Goal: Information Seeking & Learning: Learn about a topic

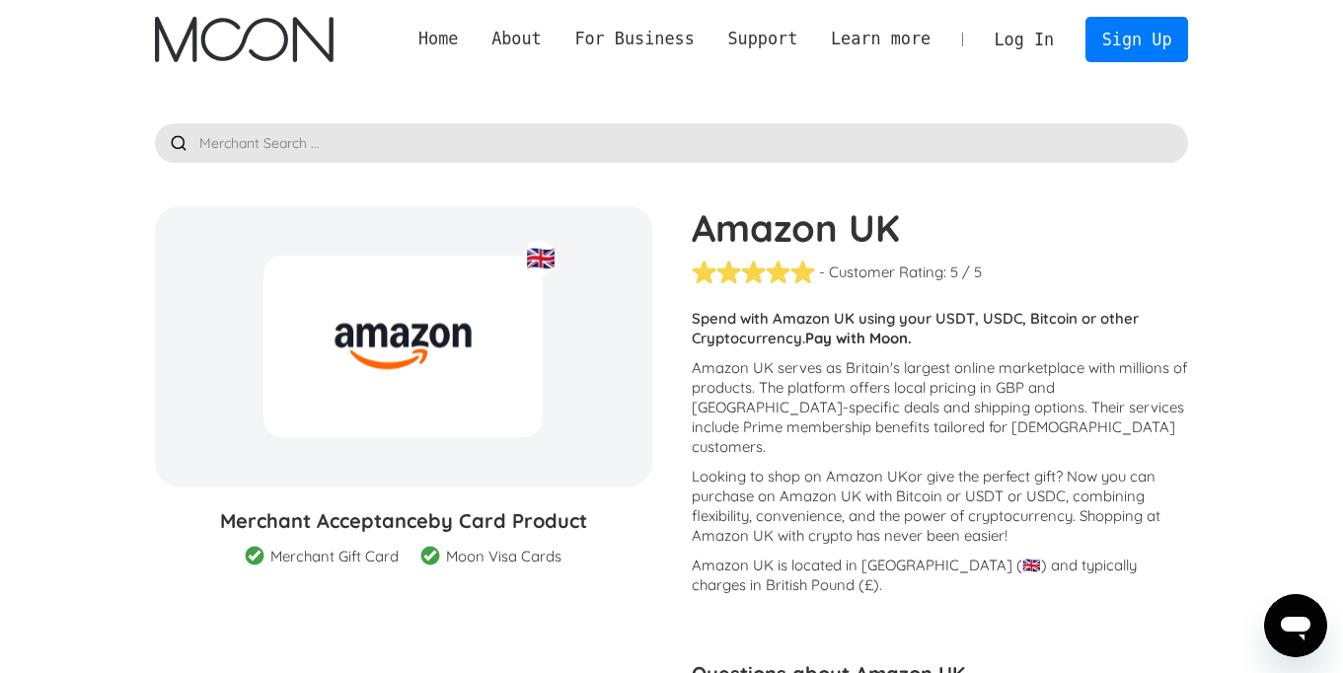
click at [434, 40] on link "Home" at bounding box center [438, 39] width 73 height 25
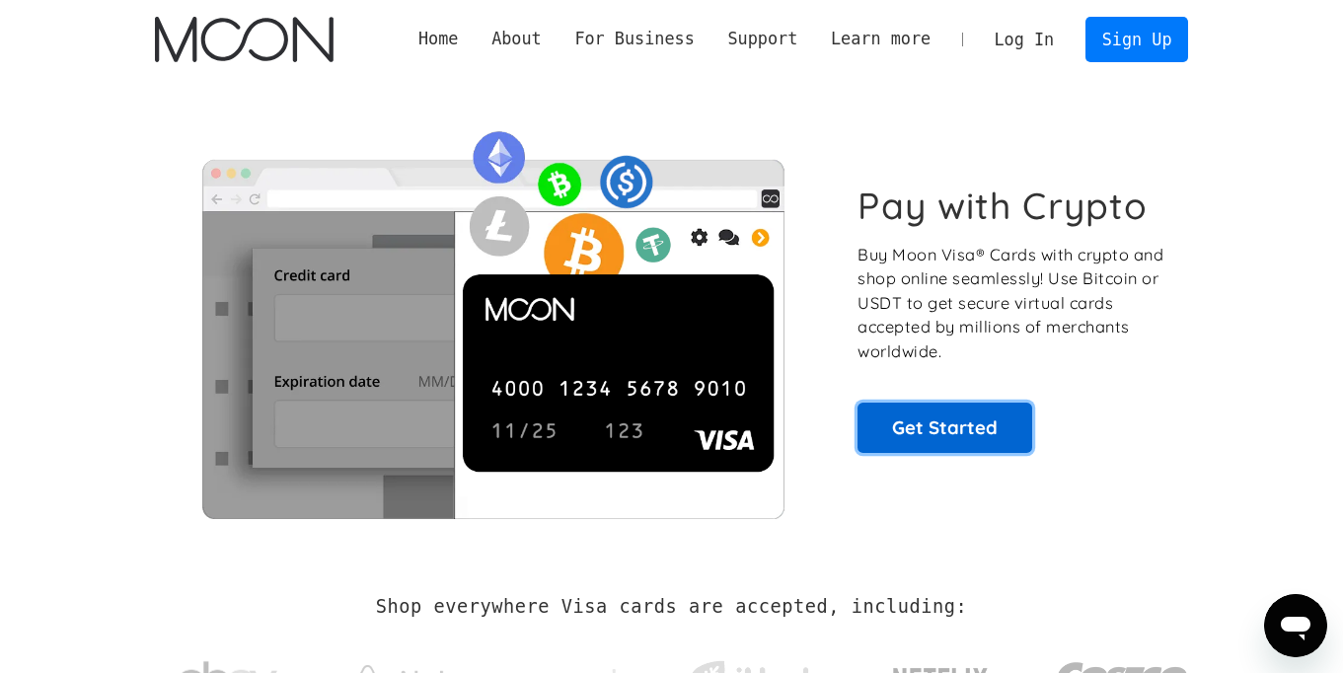
click at [981, 425] on link "Get Started" at bounding box center [945, 427] width 175 height 49
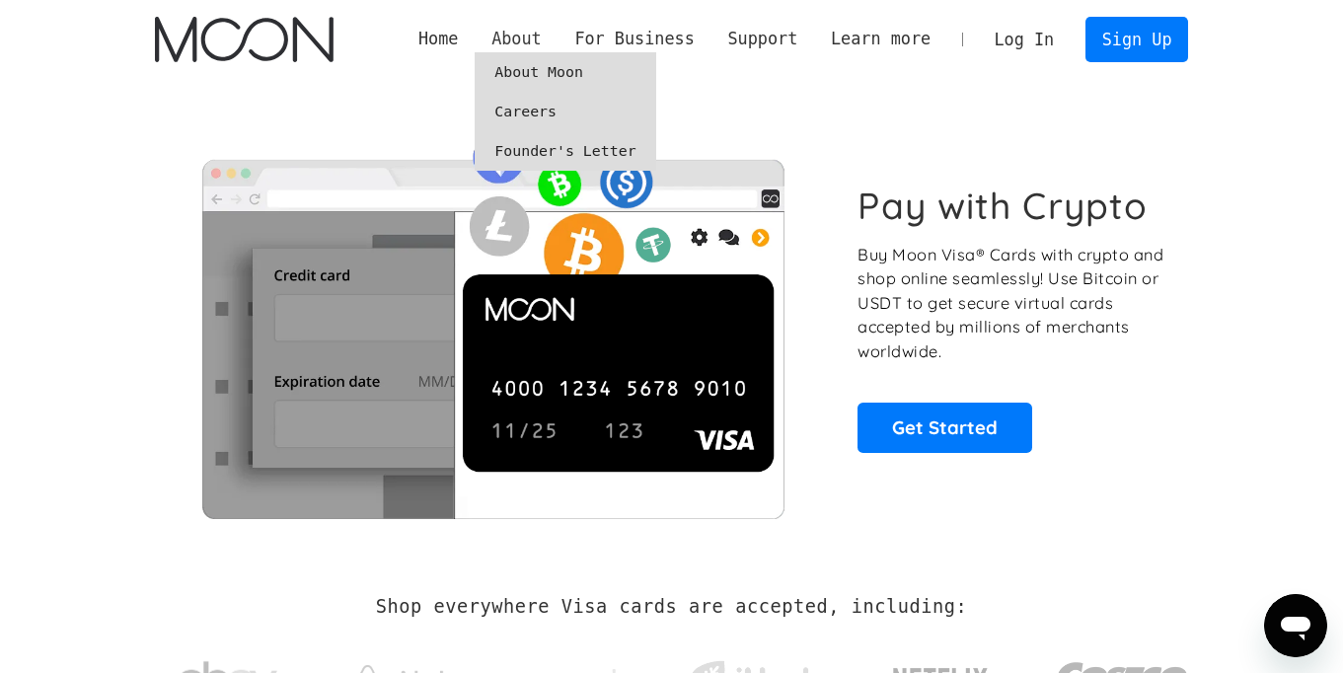
click at [530, 36] on div "About" at bounding box center [517, 39] width 50 height 25
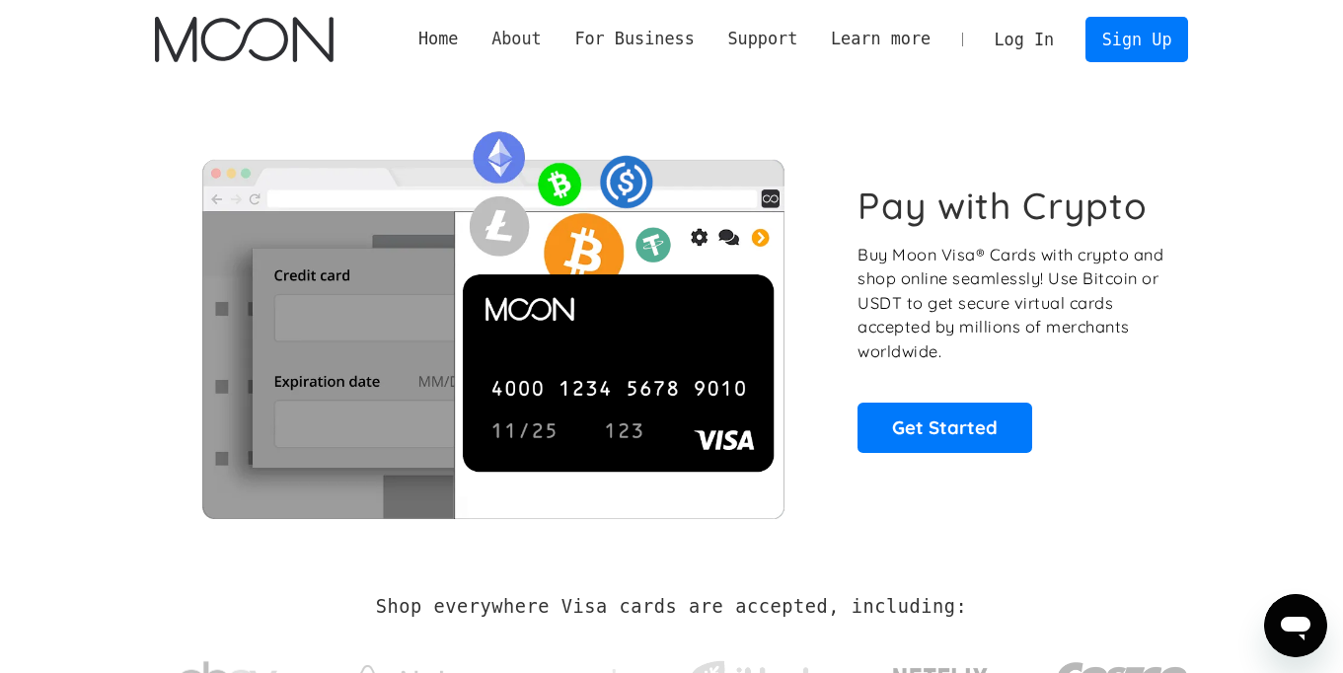
click at [530, 35] on div "About" at bounding box center [517, 39] width 50 height 25
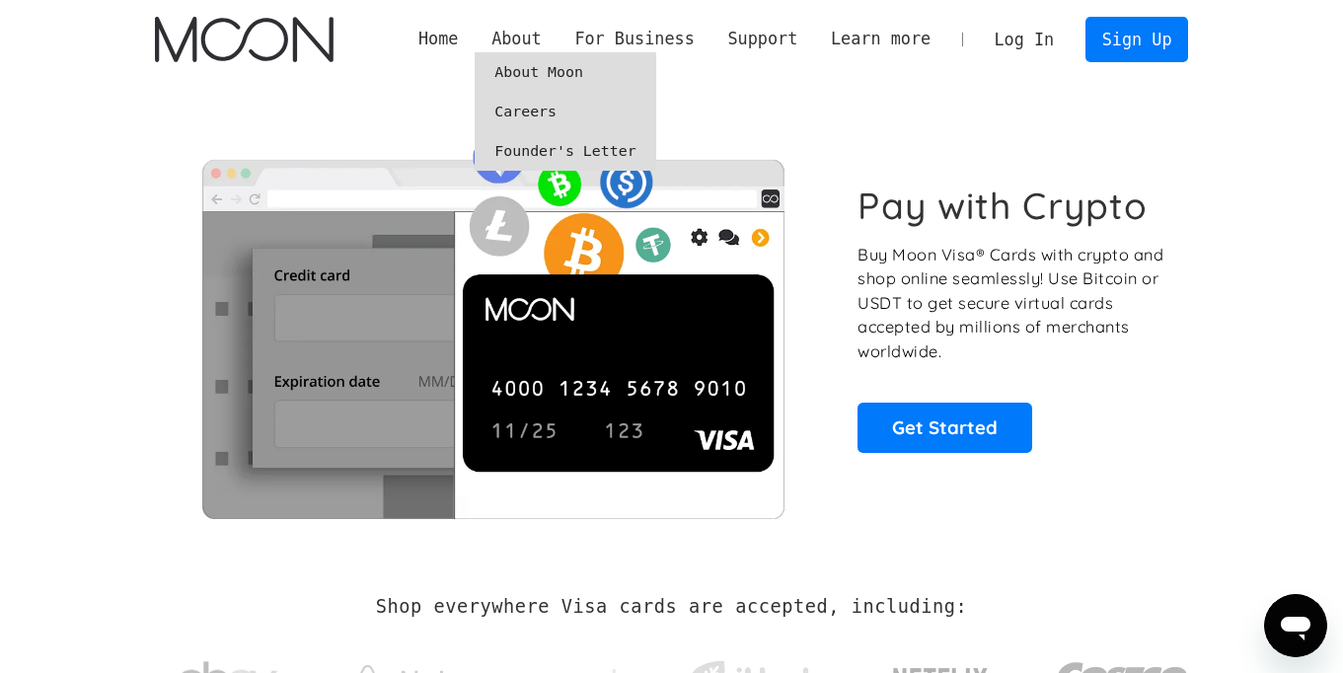
click at [529, 72] on link "About Moon" at bounding box center [565, 71] width 181 height 39
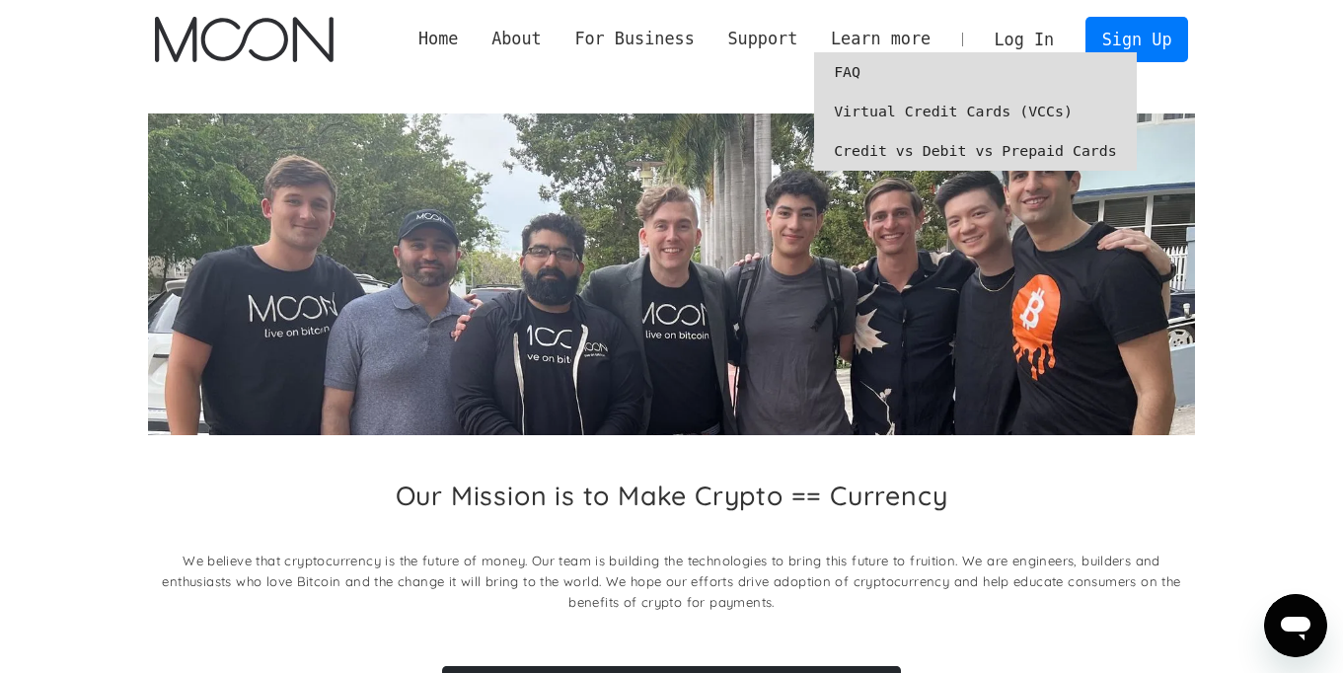
click at [852, 70] on link "FAQ" at bounding box center [975, 71] width 323 height 39
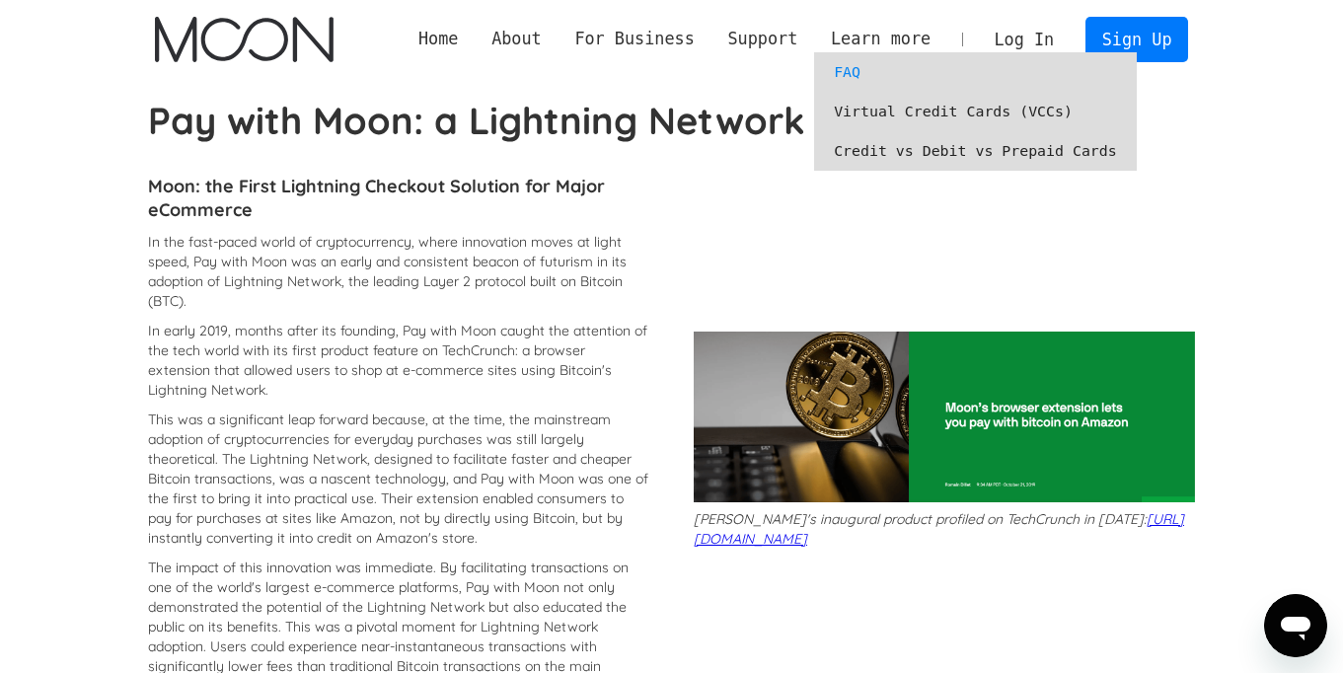
click at [858, 66] on link "FAQ" at bounding box center [975, 71] width 323 height 39
